Goal: Transaction & Acquisition: Download file/media

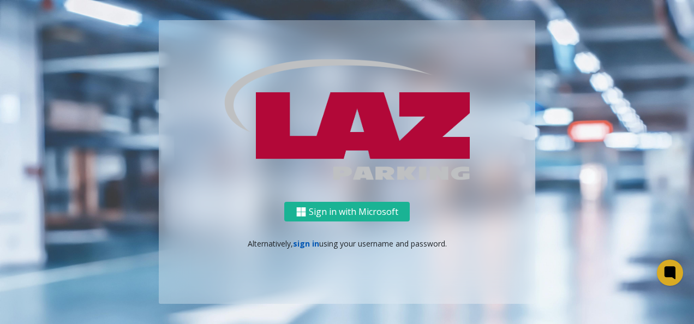
click at [303, 239] on link "sign in" at bounding box center [306, 243] width 26 height 10
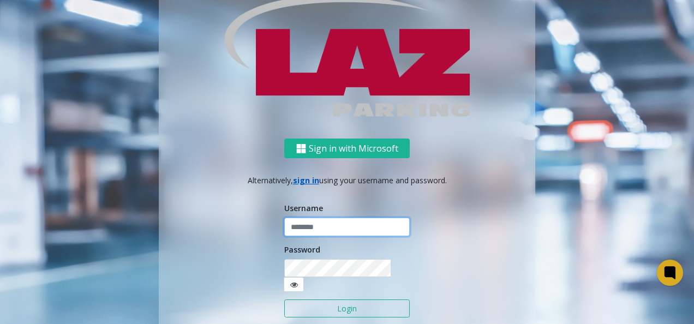
type input "**********"
click at [319, 302] on button "Login" at bounding box center [346, 309] width 125 height 19
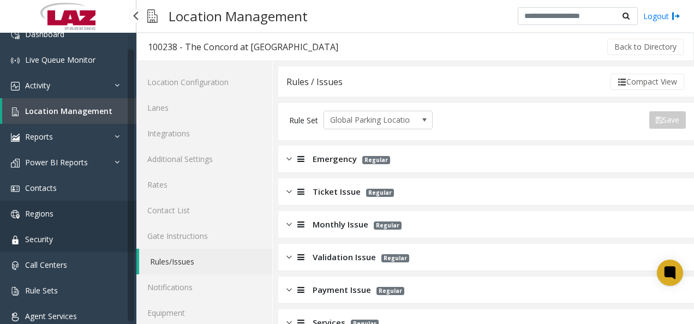
scroll to position [17, 0]
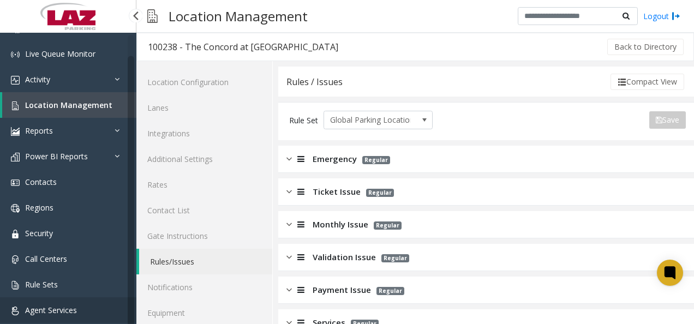
click at [82, 313] on link "Agent Services" at bounding box center [68, 310] width 136 height 26
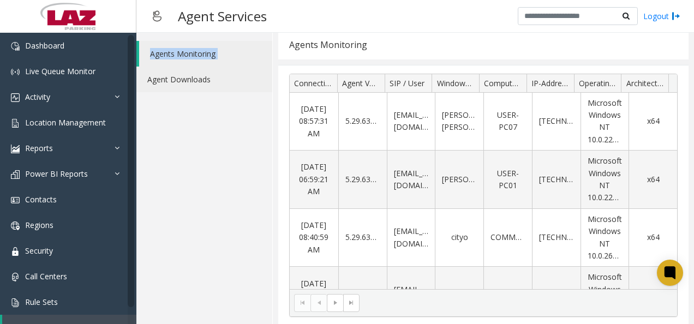
drag, startPoint x: 137, startPoint y: 62, endPoint x: 137, endPoint y: 76, distance: 14.2
click at [137, 76] on ul "Agents Monitoring Agent Downloads" at bounding box center [204, 66] width 136 height 51
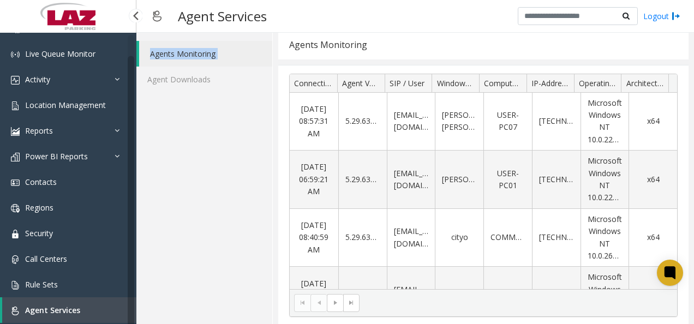
click at [83, 311] on link "Agent Services" at bounding box center [69, 310] width 134 height 26
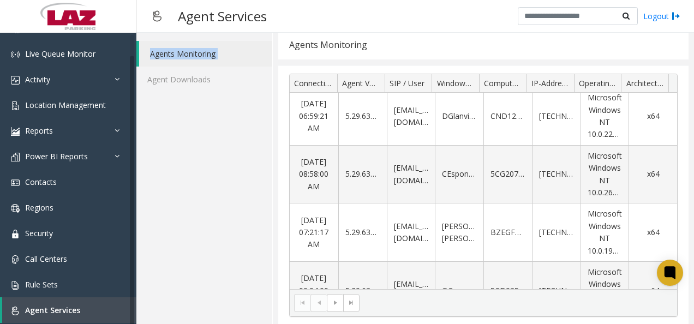
scroll to position [0, 0]
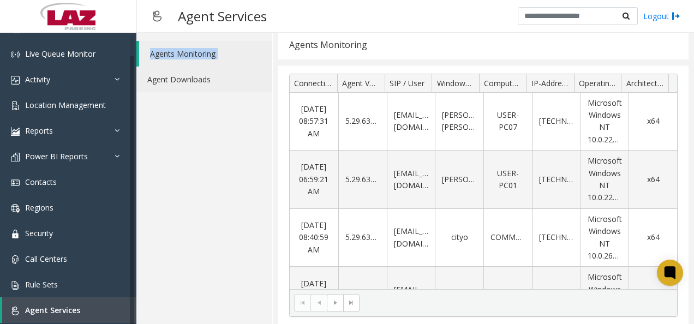
click at [195, 81] on link "Agent Downloads" at bounding box center [204, 80] width 136 height 26
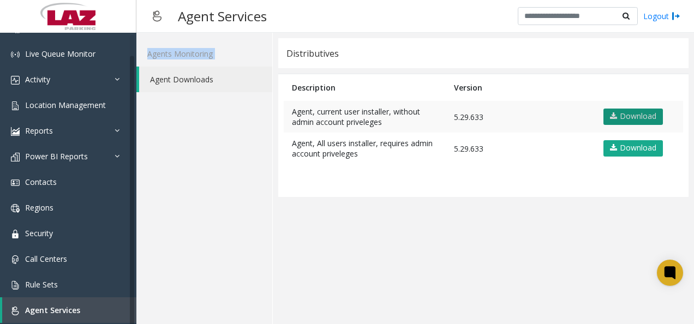
click at [632, 119] on link "Download" at bounding box center [632, 117] width 59 height 16
click at [498, 168] on table "Description Version Agent, current user installer, without admin account privel…" at bounding box center [483, 135] width 410 height 123
click at [405, 255] on app-distributives "Distributives Description Version Agent, current user installer, without admin …" at bounding box center [483, 178] width 410 height 280
